Goal: Information Seeking & Learning: Learn about a topic

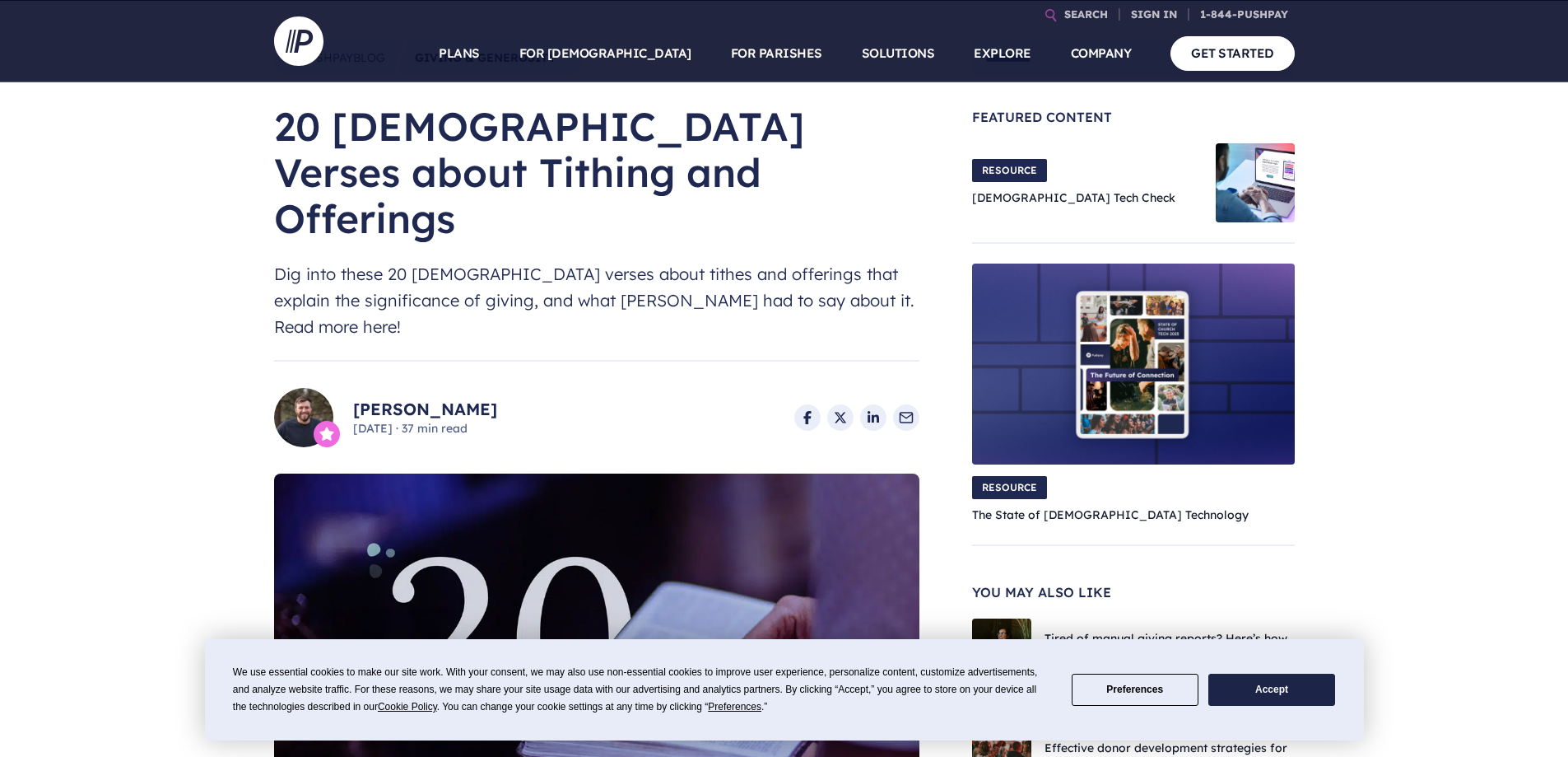
scroll to position [330, 0]
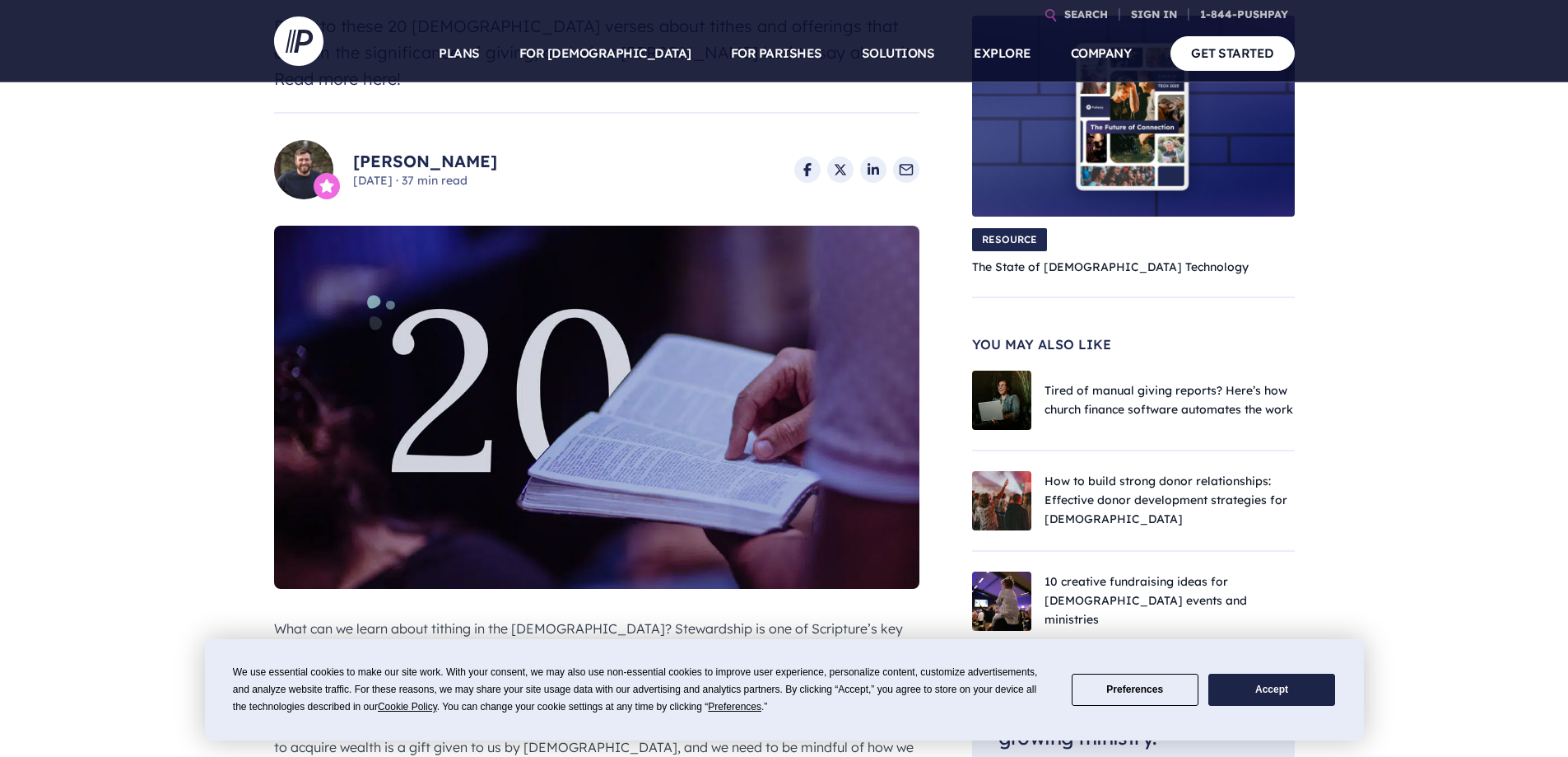
click at [1260, 692] on button "Accept" at bounding box center [1272, 690] width 127 height 32
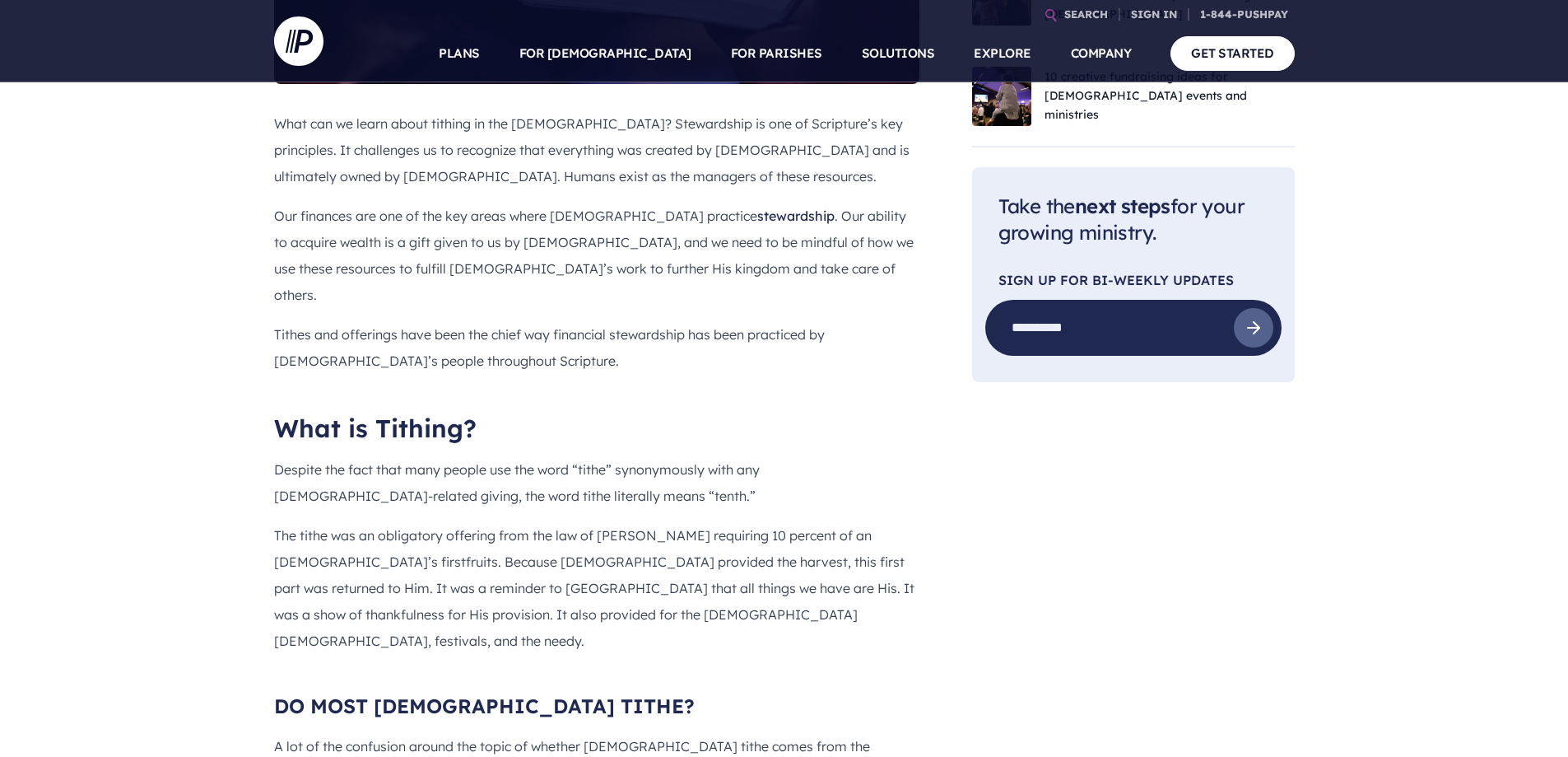
scroll to position [906, 0]
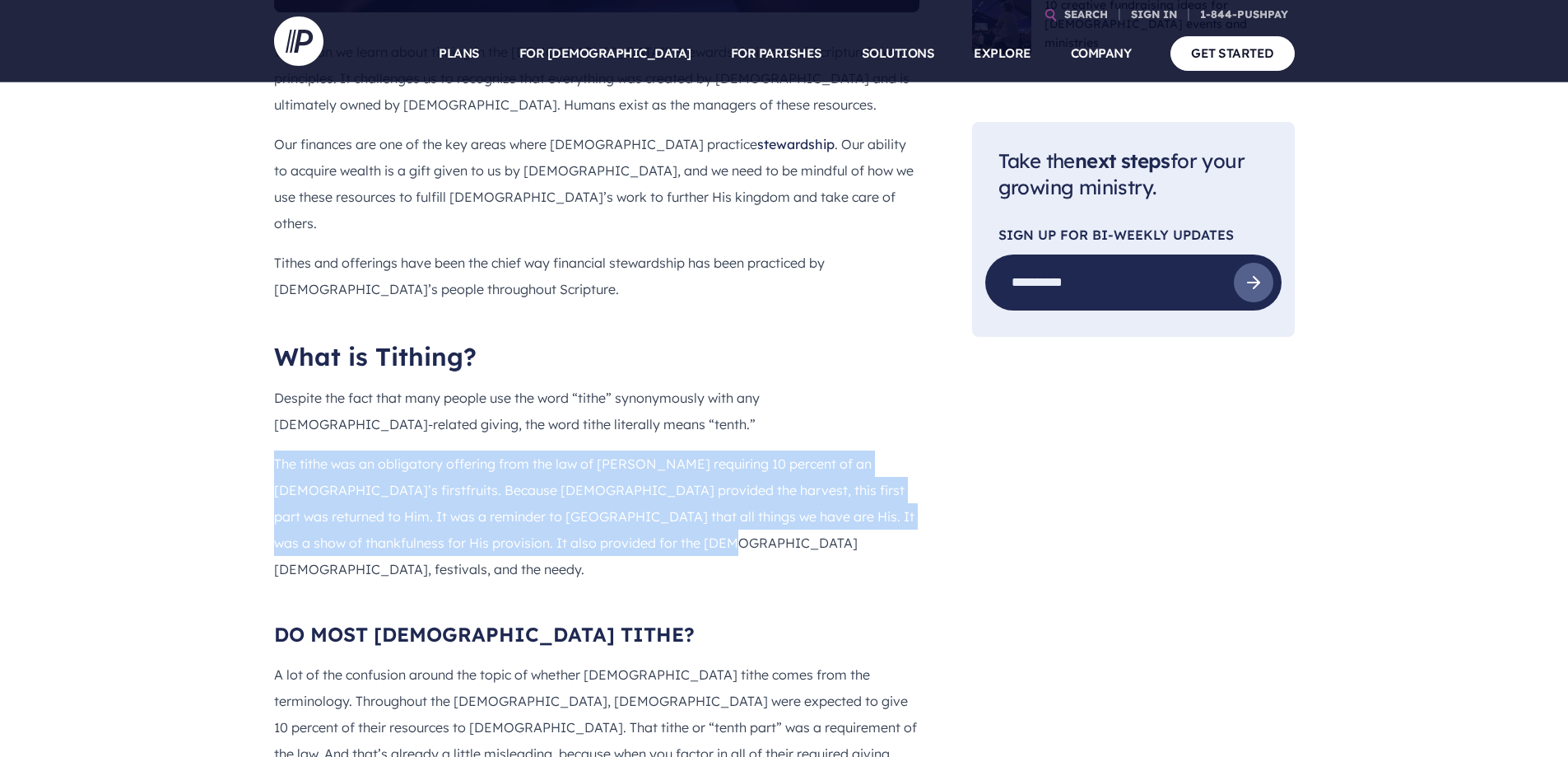
drag, startPoint x: 275, startPoint y: 367, endPoint x: 625, endPoint y: 439, distance: 357.3
click at [625, 450] on p "The tithe was an obligatory offering from the law of [PERSON_NAME] requiring 10…" at bounding box center [597, 516] width 645 height 132
copy p "The tithe was an obligatory offering from the law of [PERSON_NAME] requiring 10…"
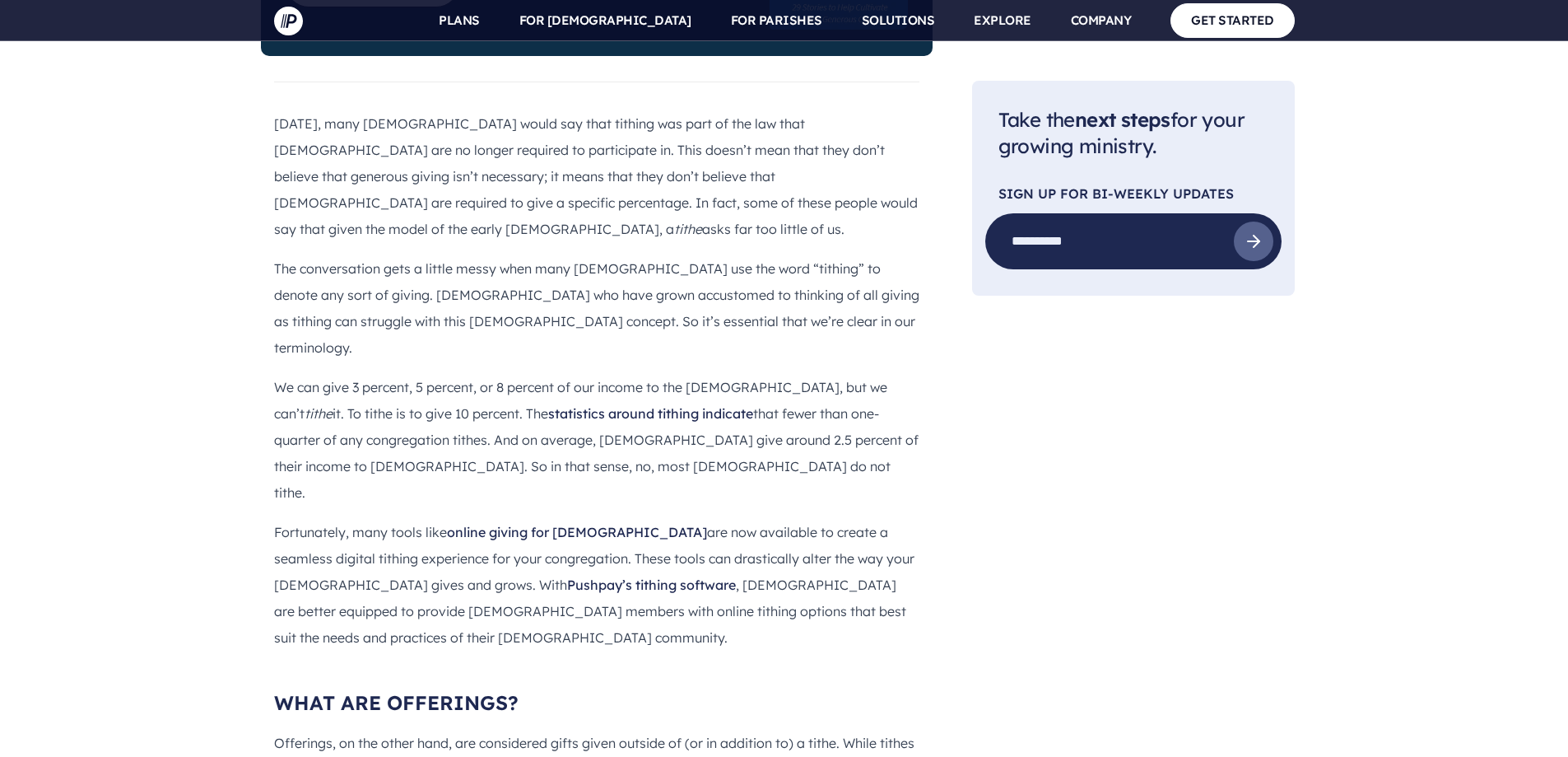
scroll to position [1976, 0]
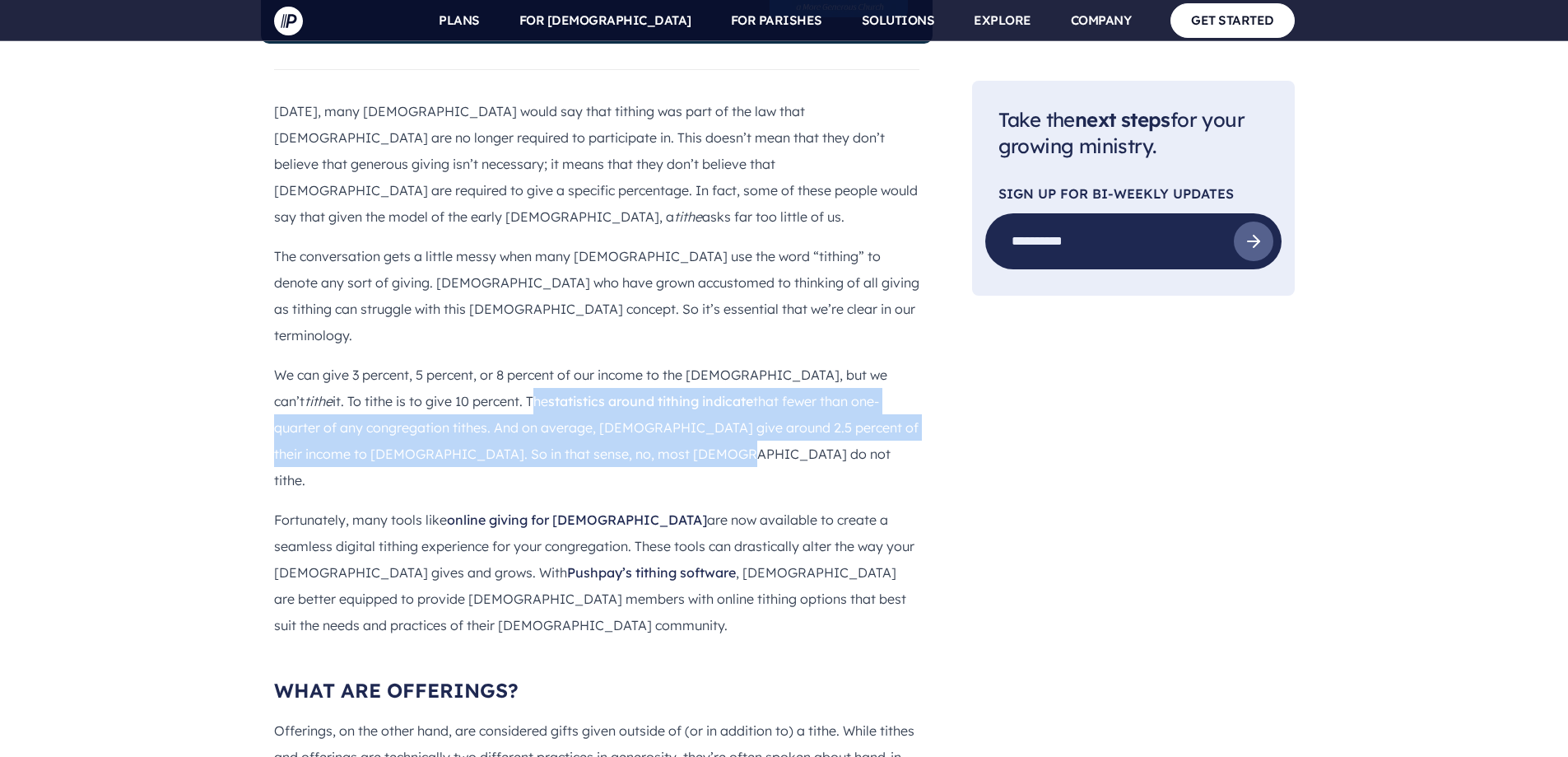
drag, startPoint x: 405, startPoint y: 221, endPoint x: 580, endPoint y: 276, distance: 183.4
click at [580, 361] on p "We can give 3 percent, 5 percent, or 8 percent of our income to the [DEMOGRAPHI…" at bounding box center [597, 427] width 645 height 132
copy p "The statistics around tithing indicate that fewer than one-quarter of any congr…"
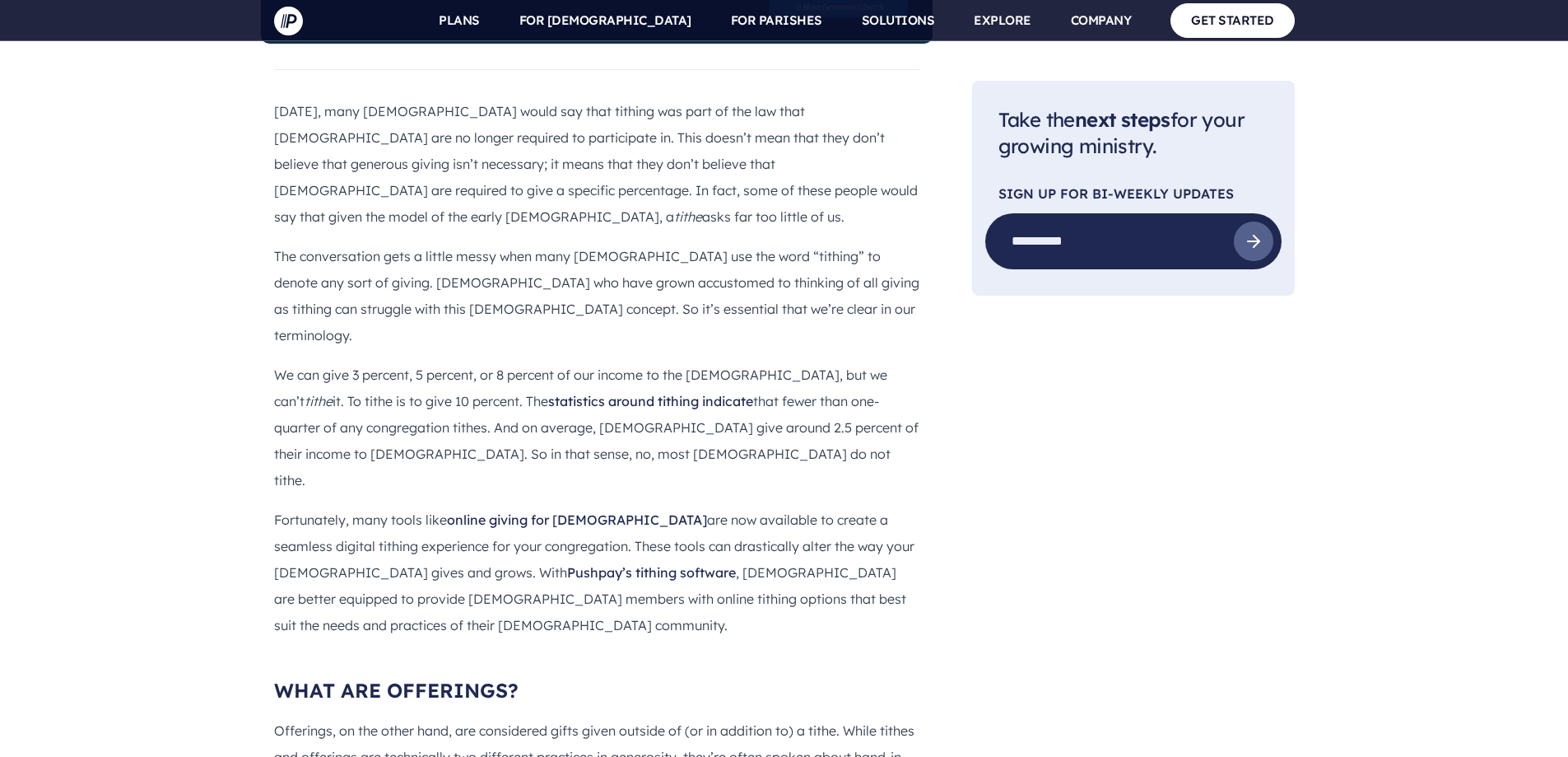
click at [875, 506] on p "Fortunately, many tools like online giving for [DEMOGRAPHIC_DATA] are now avail…" at bounding box center [597, 572] width 645 height 132
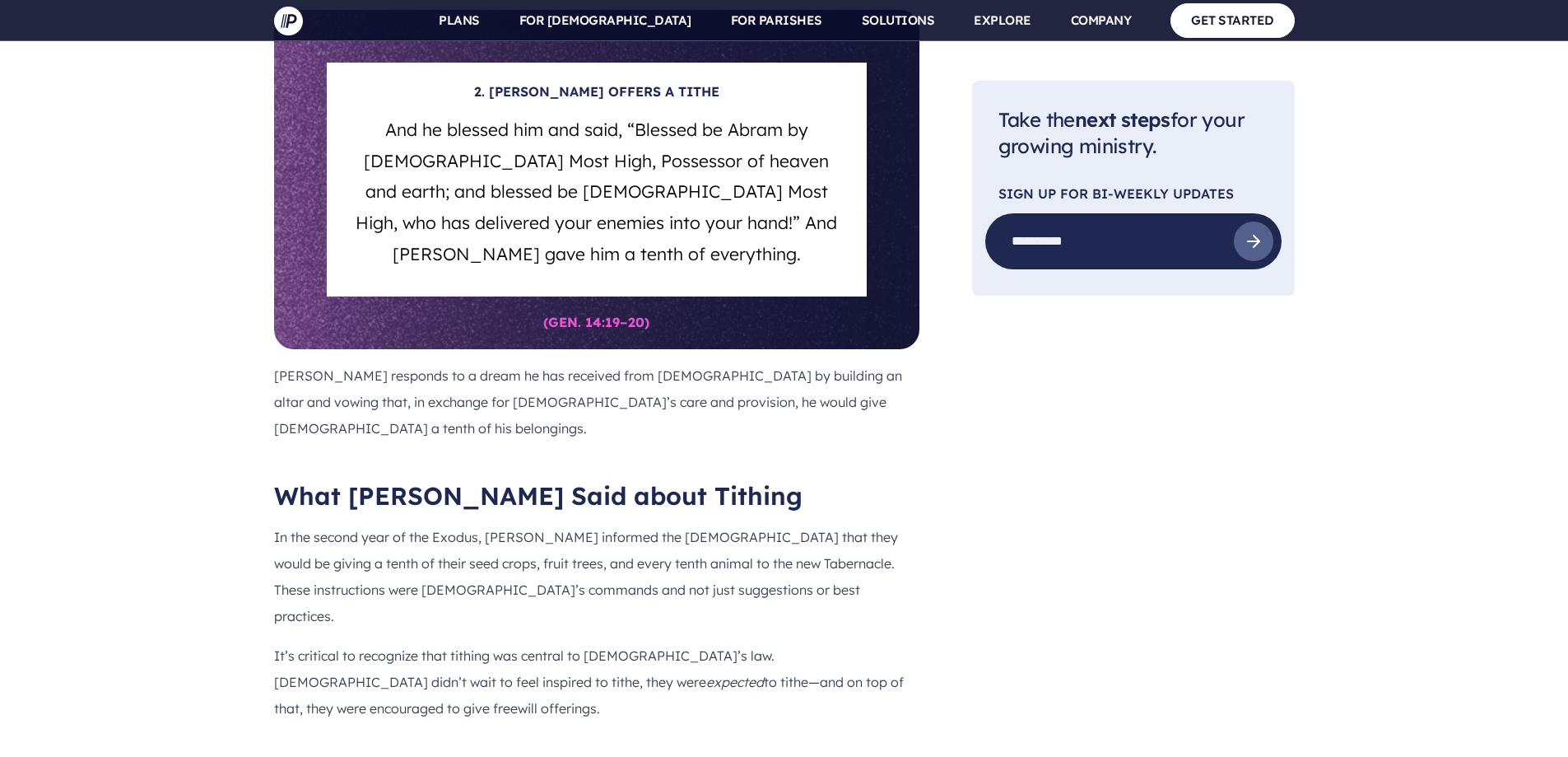
scroll to position [4118, 0]
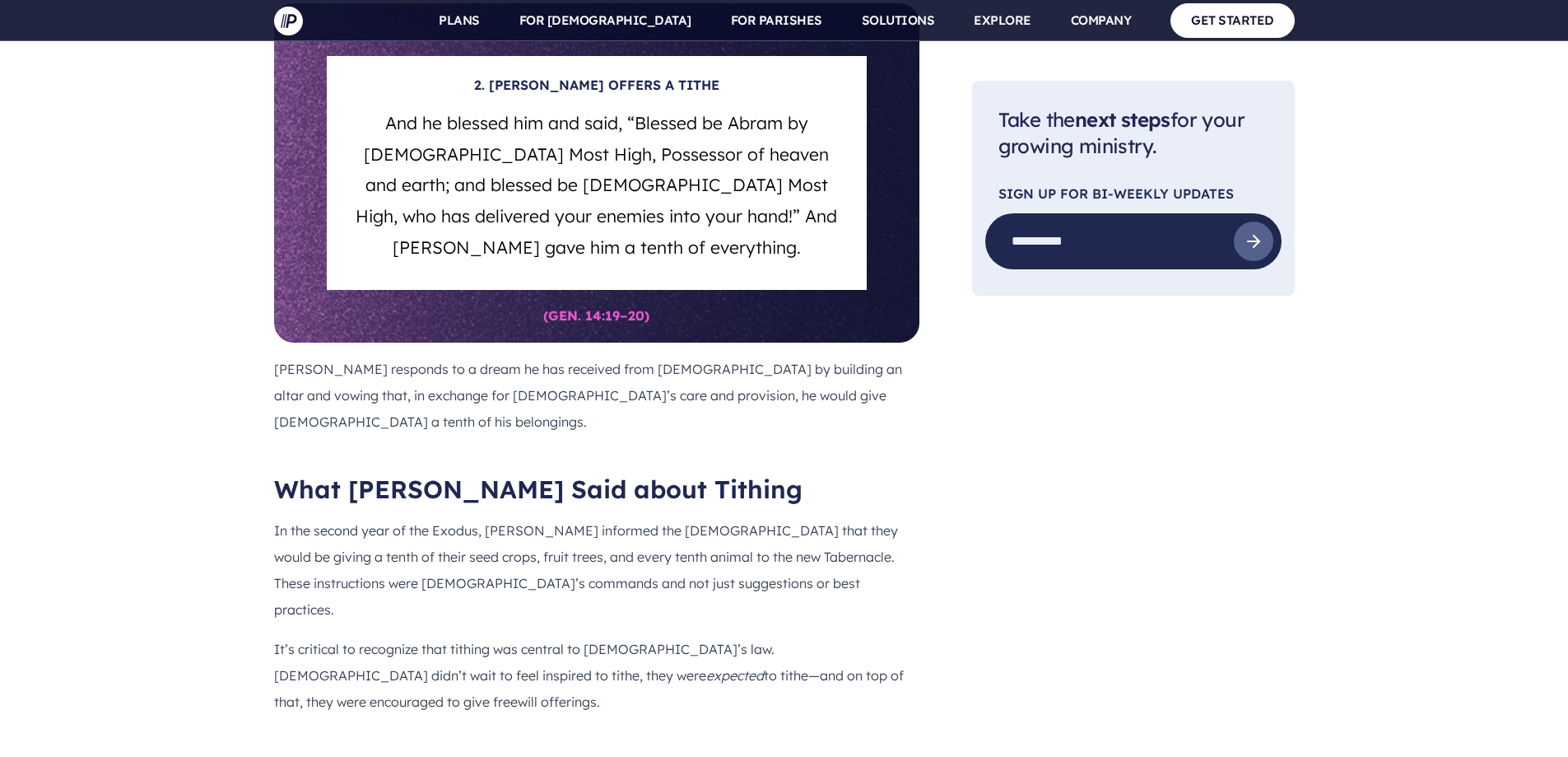
drag, startPoint x: 289, startPoint y: 392, endPoint x: 567, endPoint y: 433, distance: 281.0
copy h4 "Every tithe of the land, whether of the seed of the land or of the fruit of the…"
